Goal: Information Seeking & Learning: Learn about a topic

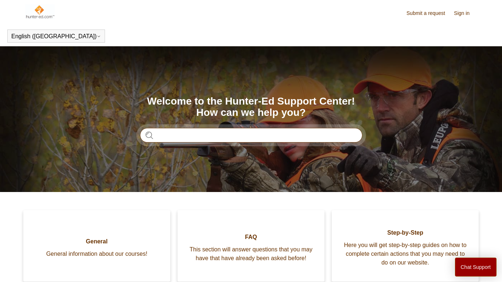
click at [202, 131] on input "Search" at bounding box center [251, 135] width 223 height 15
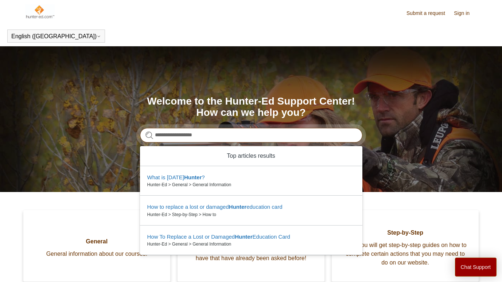
type input "**********"
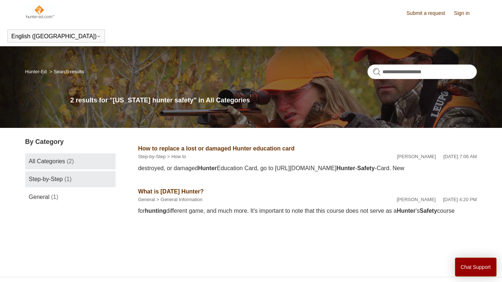
click at [84, 179] on link "Step-by-Step (1)" at bounding box center [70, 179] width 90 height 16
